Goal: Task Accomplishment & Management: Use online tool/utility

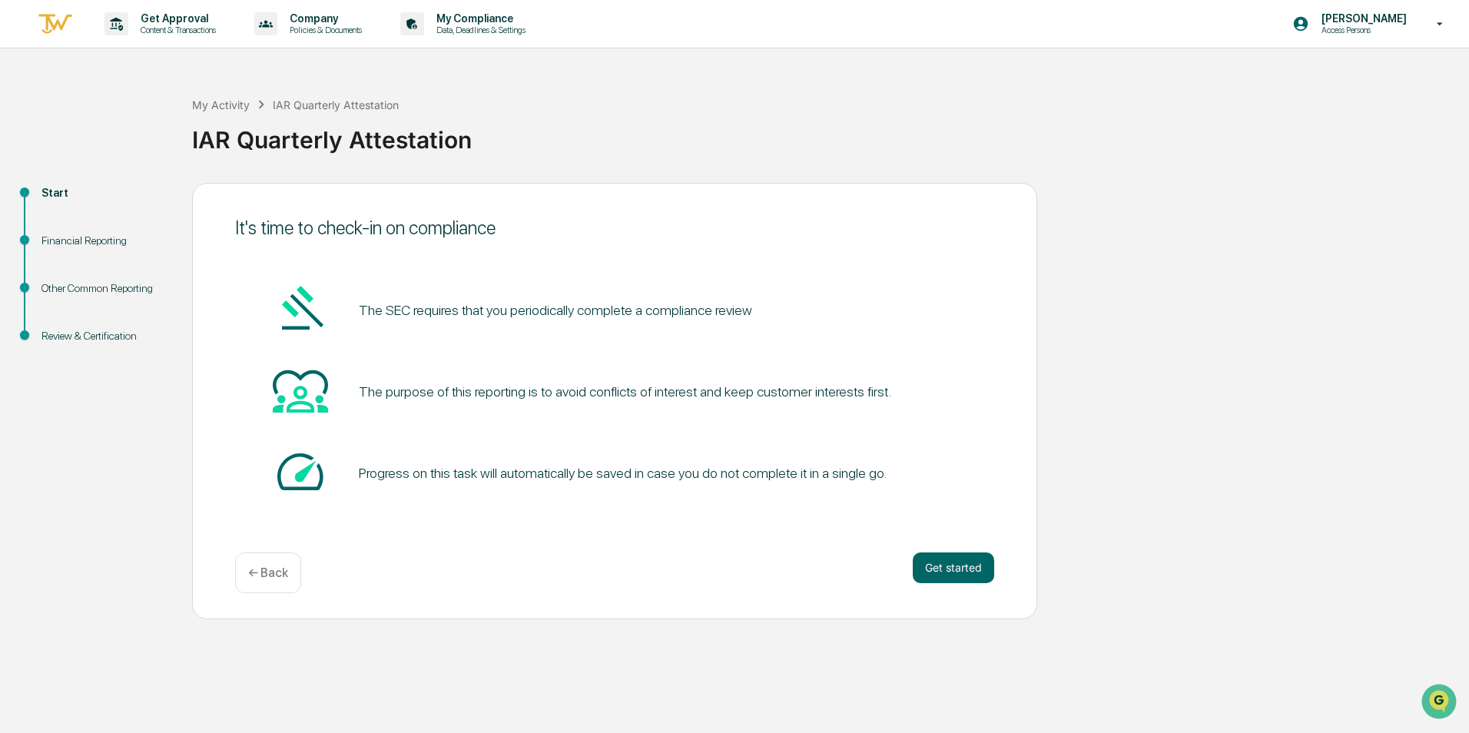
click at [945, 564] on button "Get started" at bounding box center [953, 567] width 81 height 31
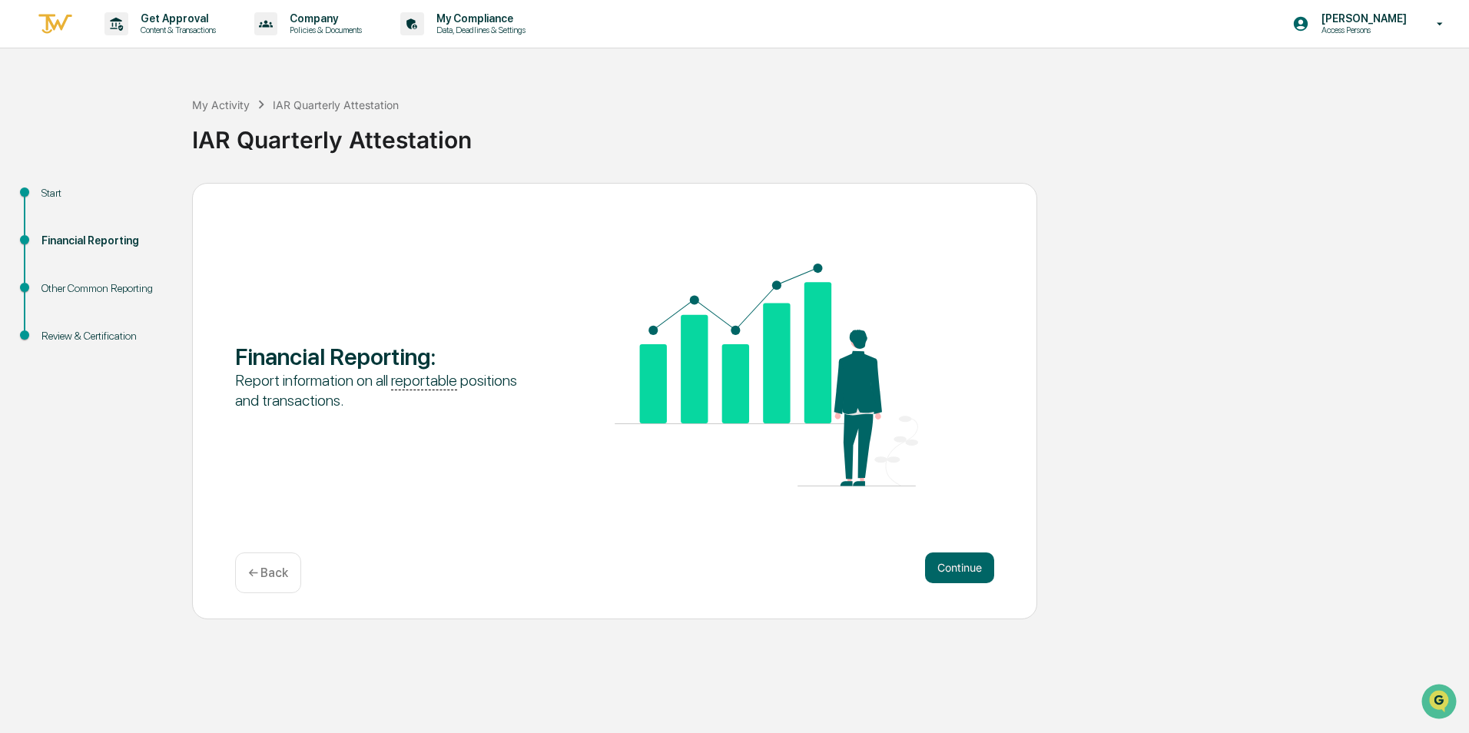
click at [945, 565] on button "Continue" at bounding box center [959, 567] width 69 height 31
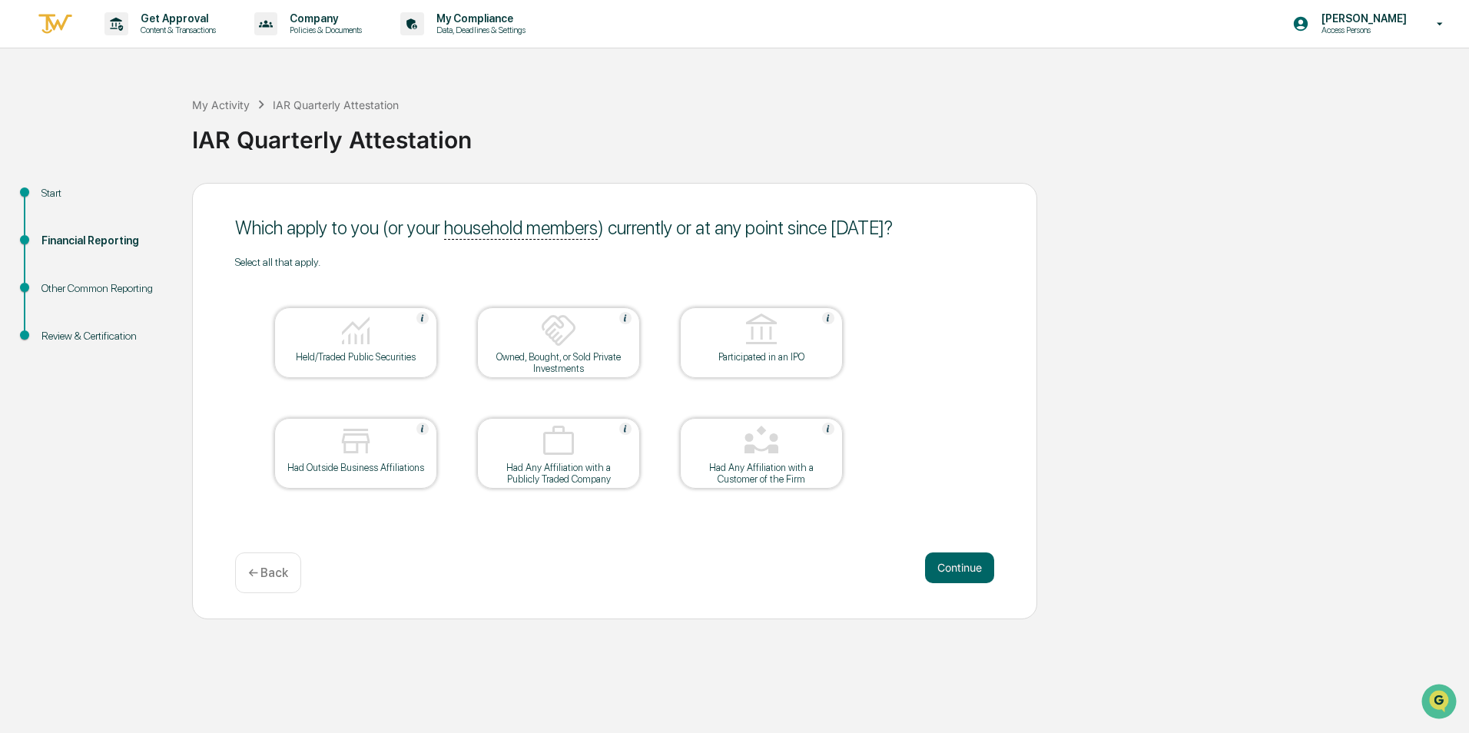
click at [964, 563] on button "Continue" at bounding box center [959, 567] width 69 height 31
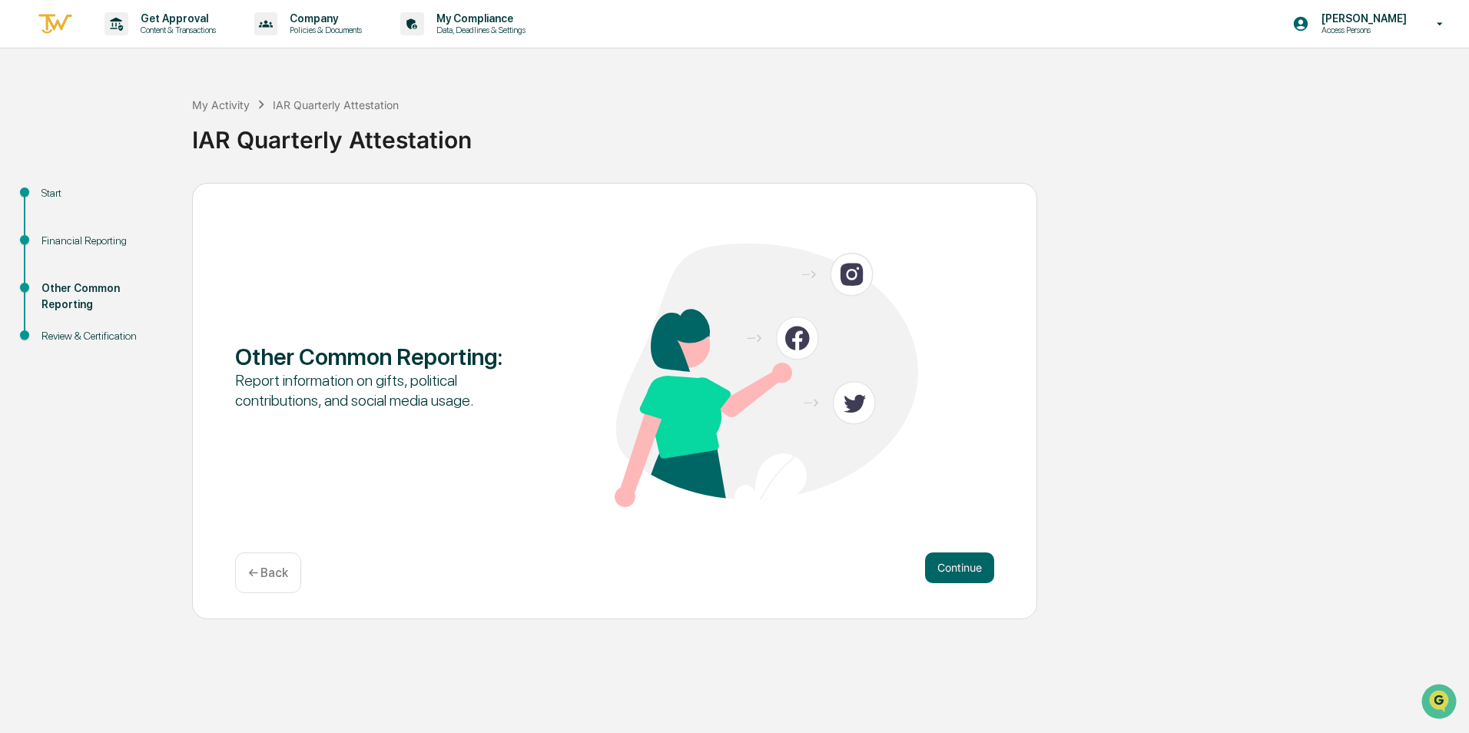
click at [966, 564] on button "Continue" at bounding box center [959, 567] width 69 height 31
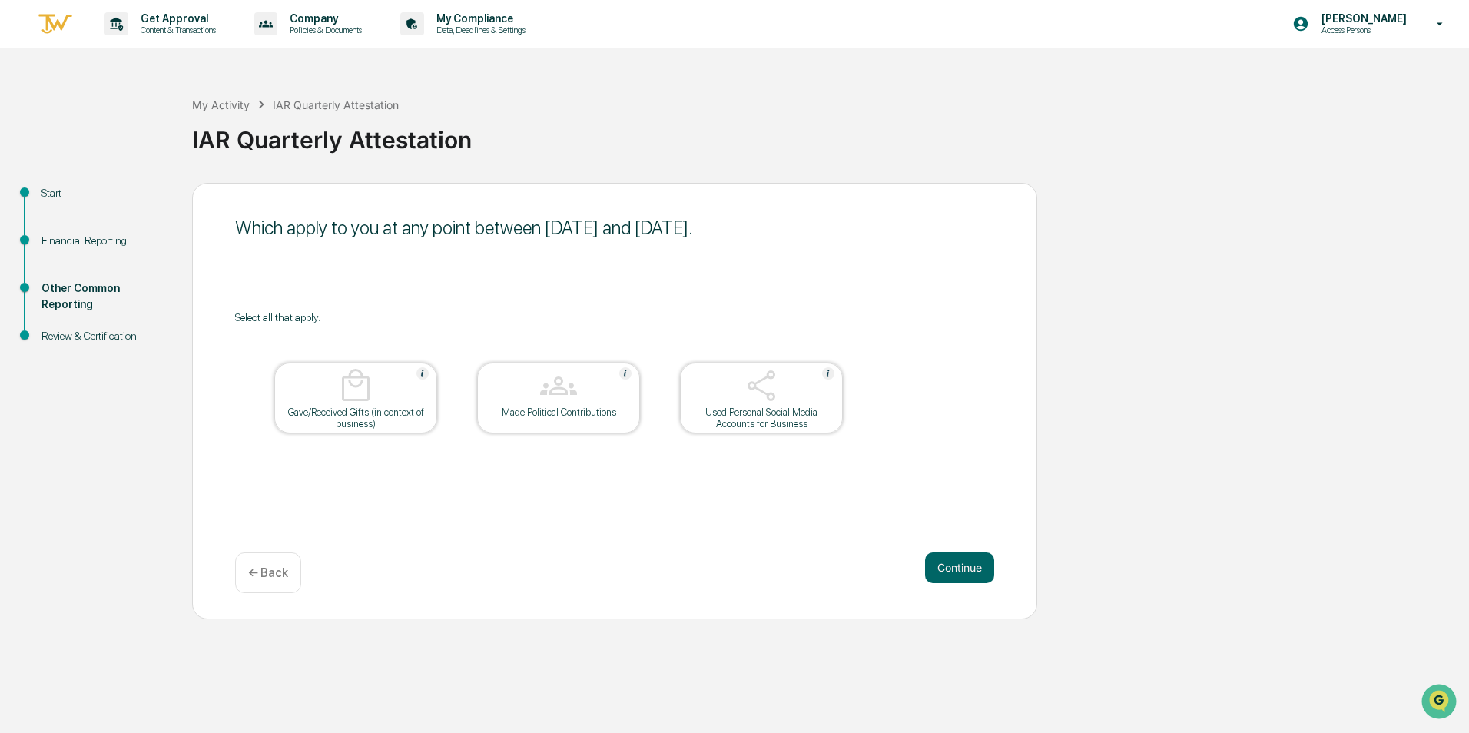
click at [270, 567] on p "← Back" at bounding box center [268, 573] width 40 height 15
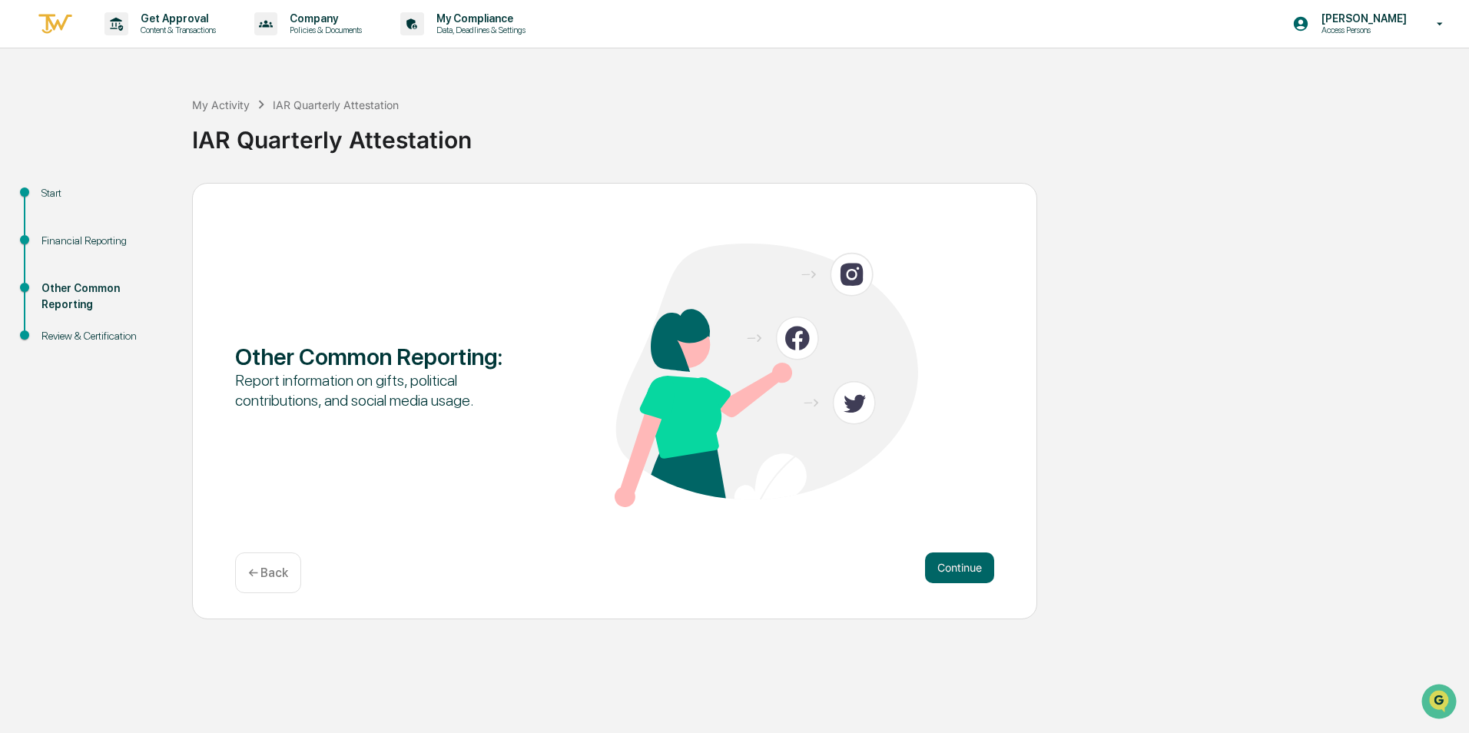
click at [272, 568] on p "← Back" at bounding box center [268, 573] width 40 height 15
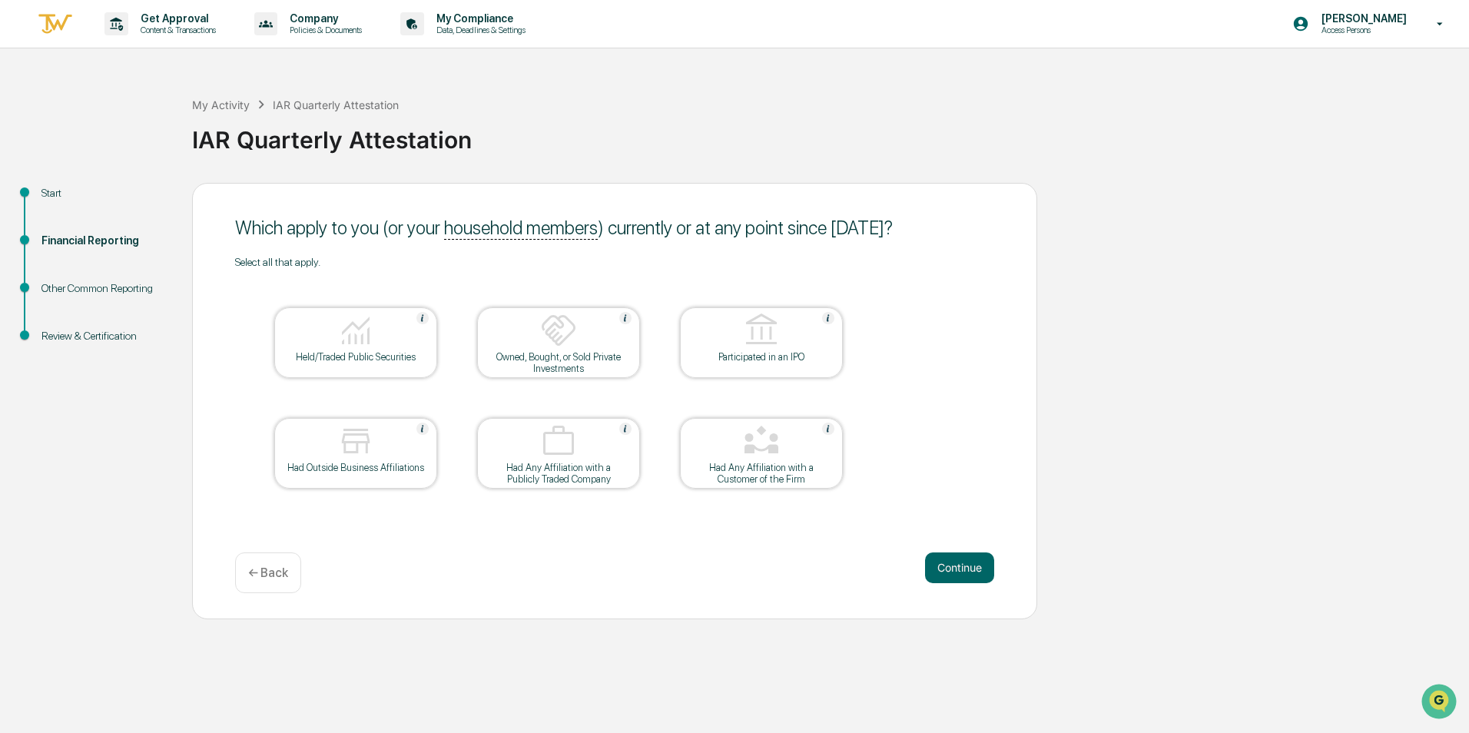
click at [371, 346] on img at bounding box center [355, 330] width 37 height 37
click at [370, 346] on img at bounding box center [355, 330] width 37 height 37
click at [1448, 22] on icon at bounding box center [1440, 24] width 27 height 15
click at [1447, 21] on div at bounding box center [734, 366] width 1469 height 733
click at [359, 330] on img at bounding box center [355, 330] width 37 height 37
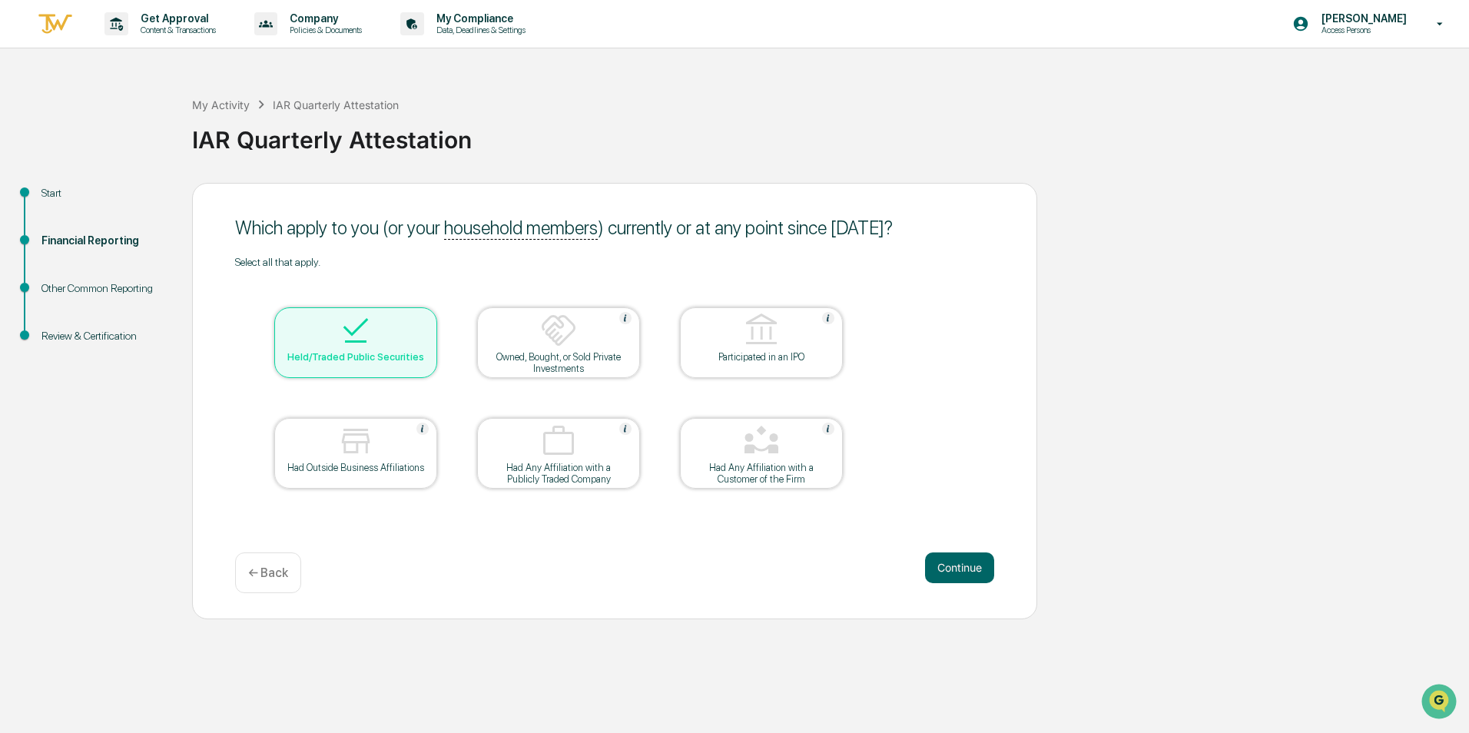
click at [559, 330] on img at bounding box center [558, 330] width 37 height 37
click at [557, 332] on img at bounding box center [558, 330] width 37 height 37
click at [988, 563] on button "Continue" at bounding box center [959, 567] width 69 height 31
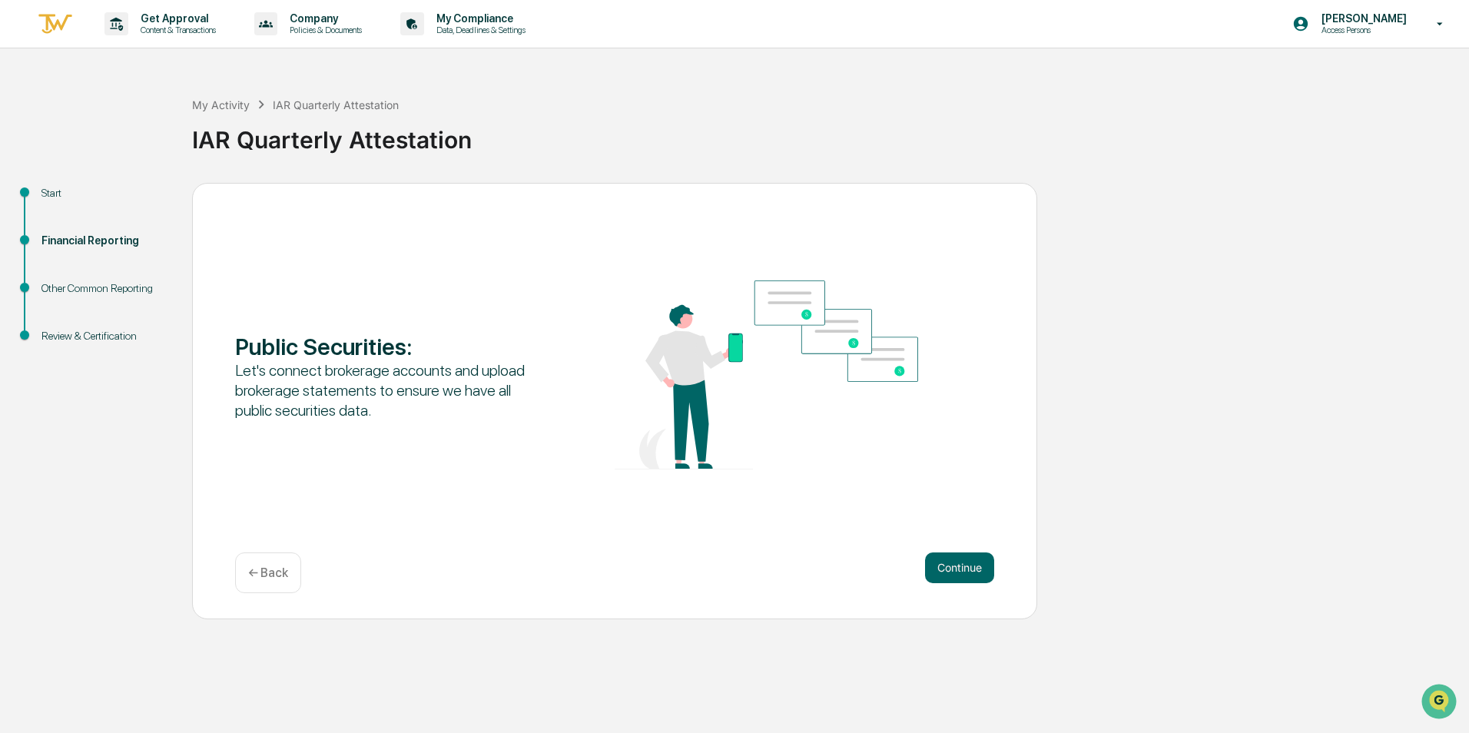
click at [970, 563] on button "Continue" at bounding box center [959, 567] width 69 height 31
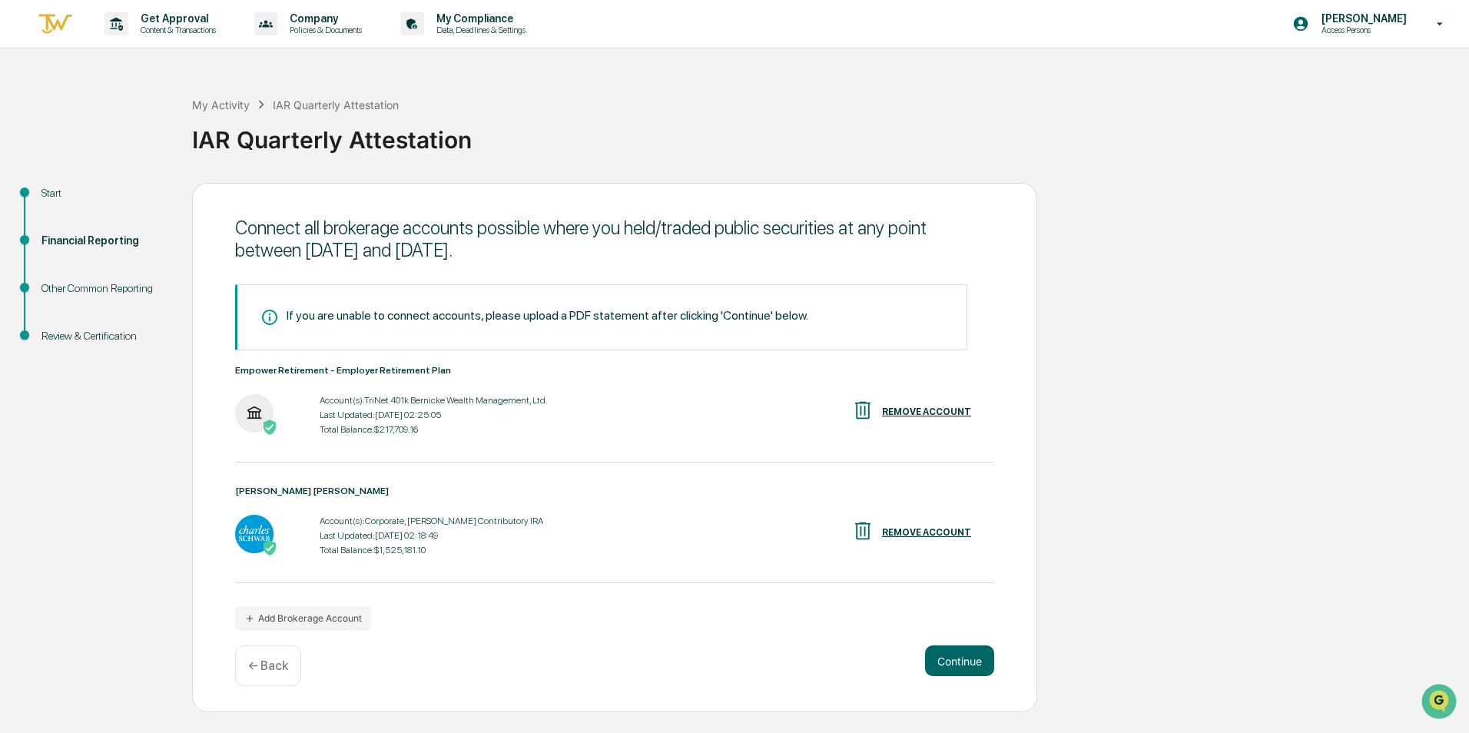
click at [255, 654] on div "← Back" at bounding box center [268, 665] width 66 height 41
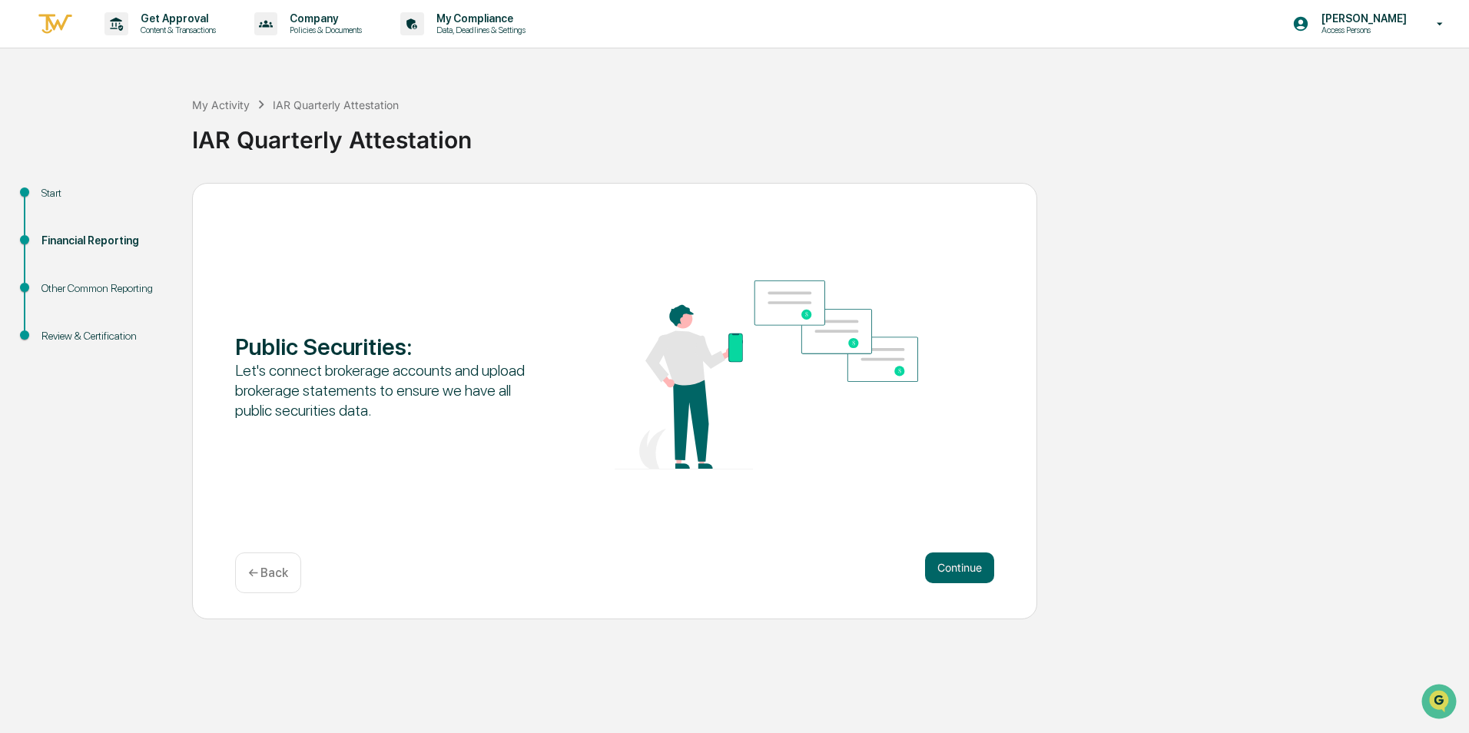
click at [257, 575] on p "← Back" at bounding box center [268, 573] width 40 height 15
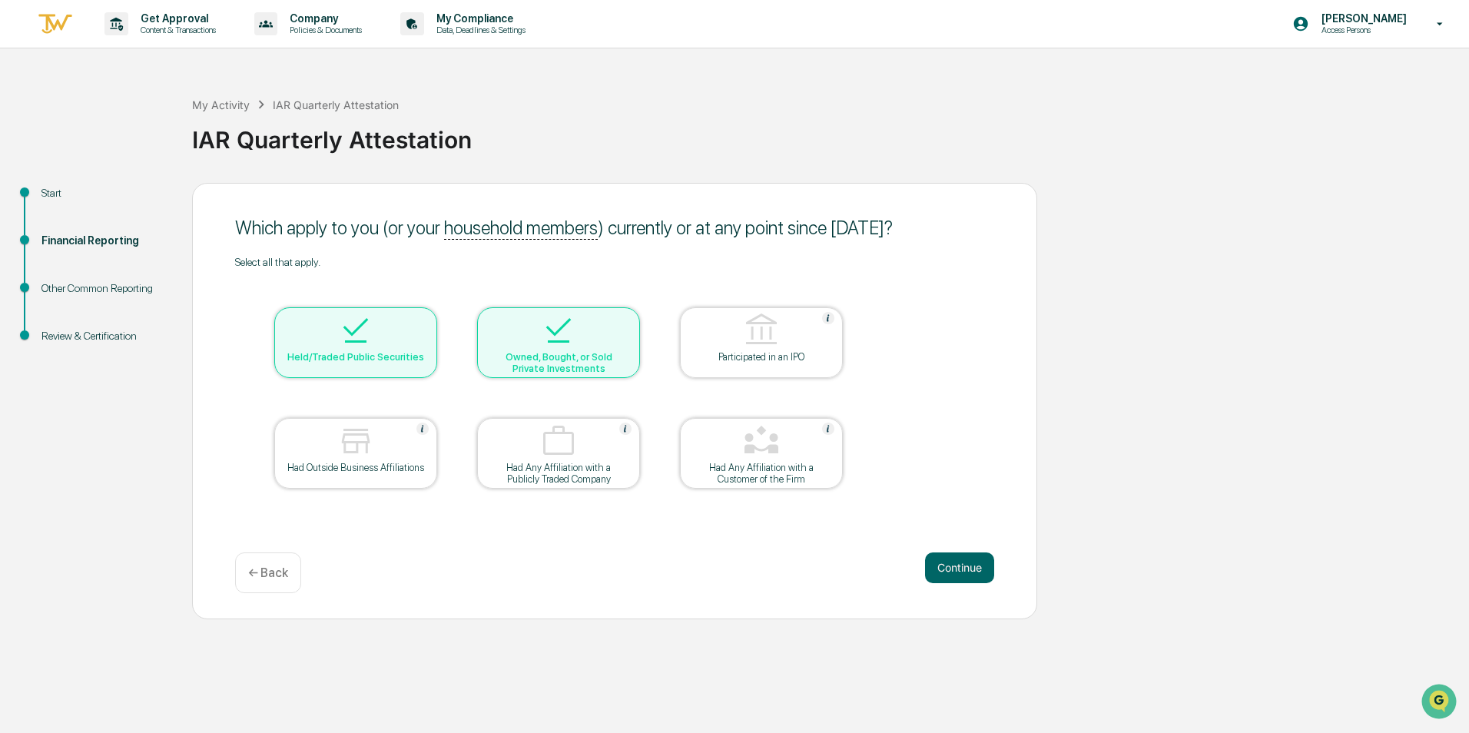
click at [272, 571] on p "← Back" at bounding box center [268, 573] width 40 height 15
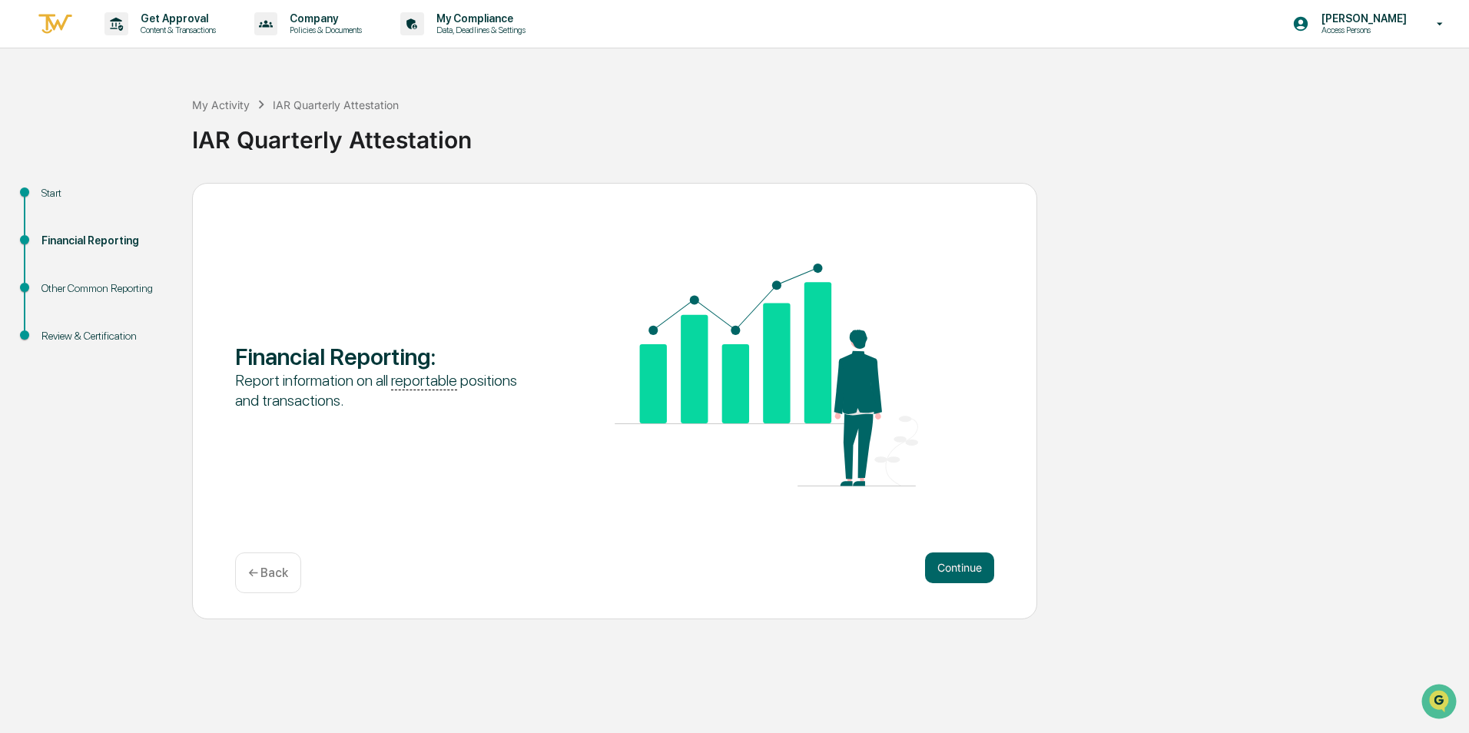
click at [270, 574] on p "← Back" at bounding box center [268, 573] width 40 height 15
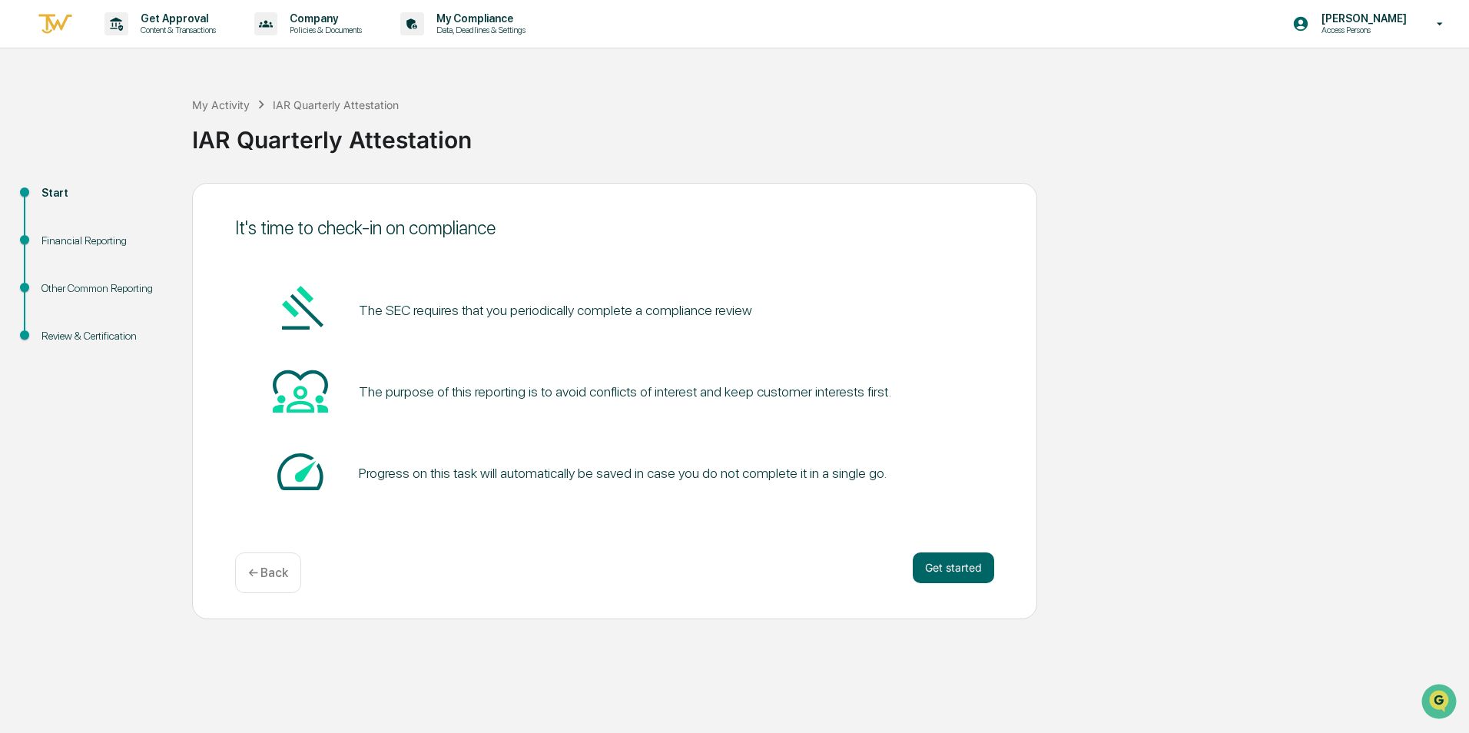
click at [475, 28] on p "Data, Deadlines & Settings" at bounding box center [478, 30] width 109 height 11
